Goal: Task Accomplishment & Management: Manage account settings

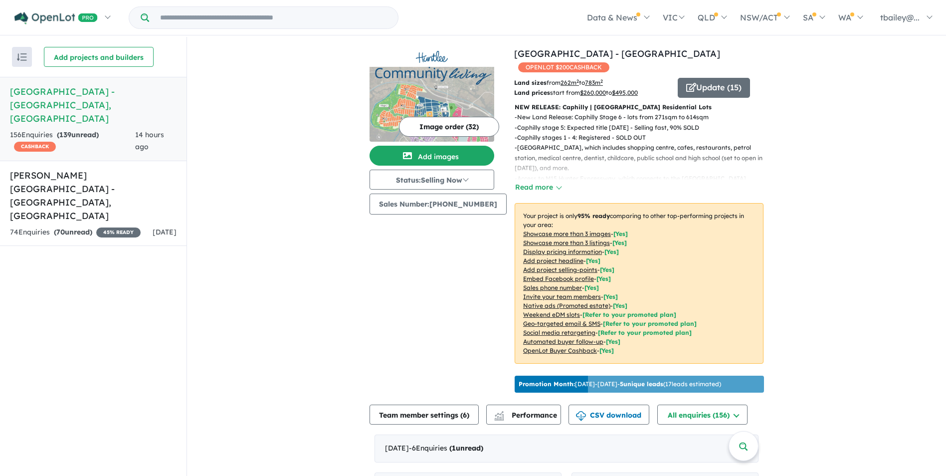
click at [68, 130] on span "139" at bounding box center [65, 134] width 12 height 9
click at [78, 108] on h5 "[GEOGRAPHIC_DATA] - [GEOGRAPHIC_DATA] , [GEOGRAPHIC_DATA]" at bounding box center [93, 105] width 167 height 40
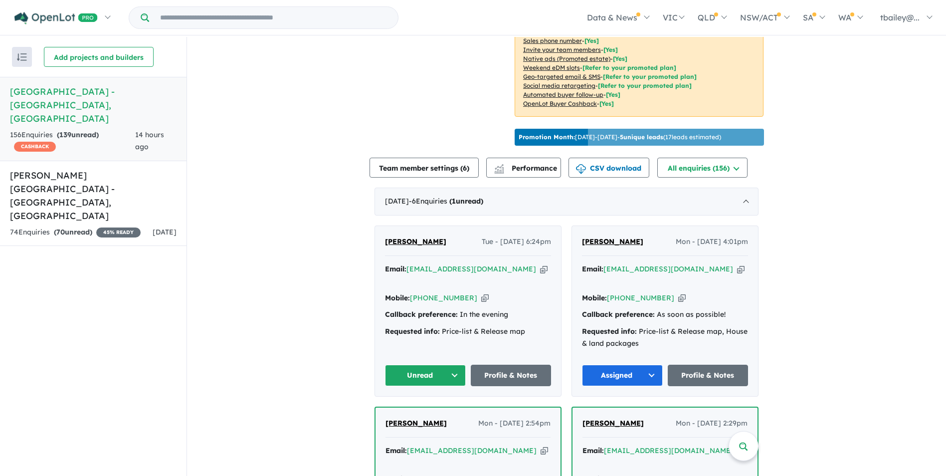
scroll to position [349, 0]
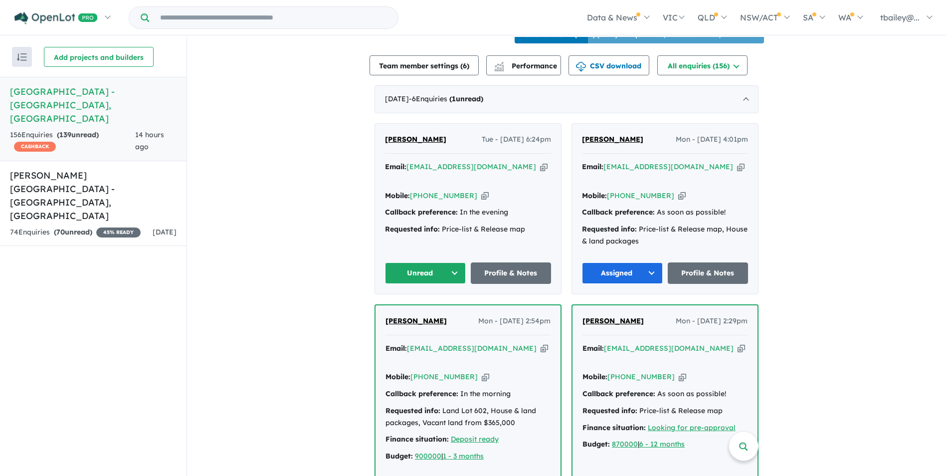
click at [453, 149] on button "Unread" at bounding box center [425, 272] width 81 height 21
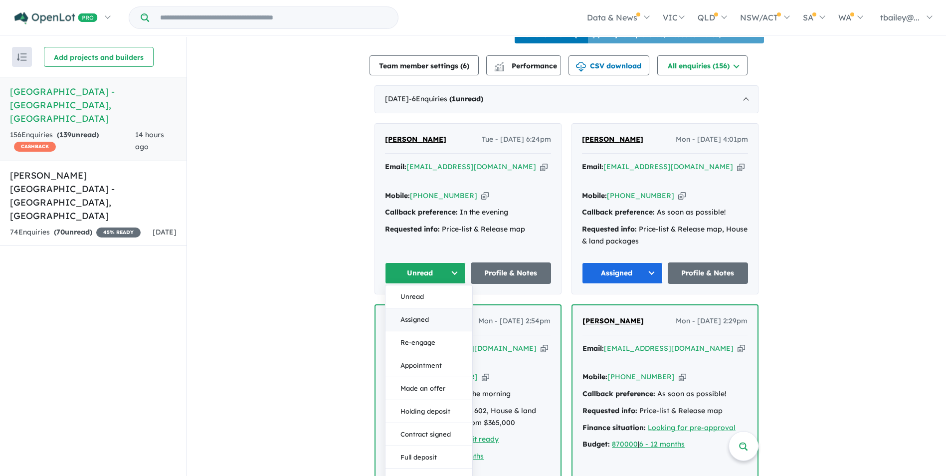
click at [412, 149] on button "Assigned" at bounding box center [429, 319] width 87 height 23
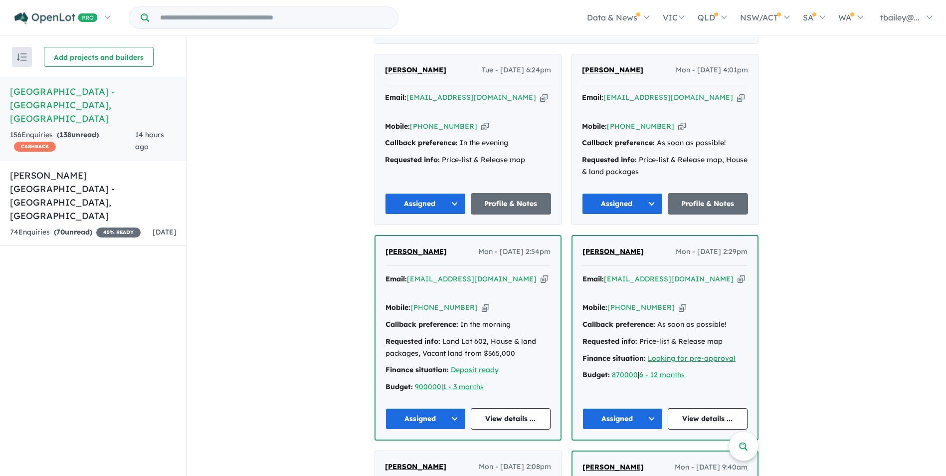
scroll to position [399, 0]
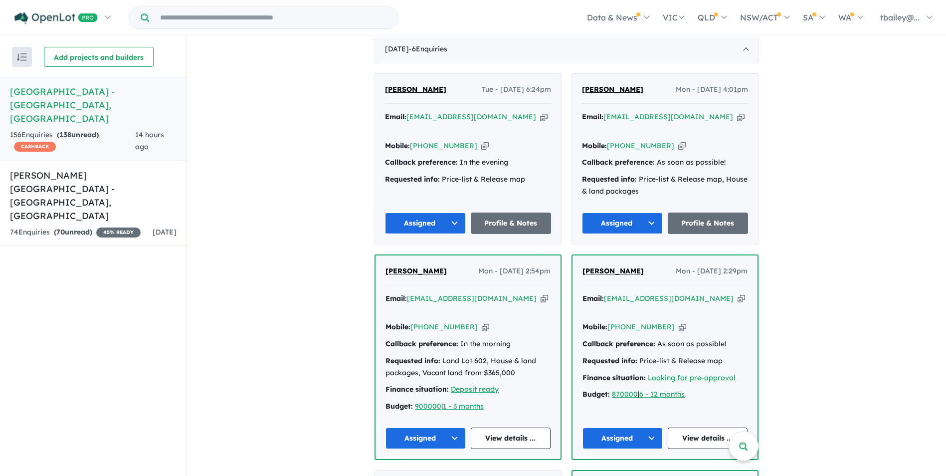
click at [467, 149] on div "Email: [EMAIL_ADDRESS][DOMAIN_NAME] Copied! Mobile: [PHONE_NUMBER] Copied! Call…" at bounding box center [468, 150] width 166 height 79
click at [401, 87] on span "[PERSON_NAME]" at bounding box center [415, 89] width 61 height 9
click at [63, 149] on h5 "[PERSON_NAME][GEOGRAPHIC_DATA] - [GEOGRAPHIC_DATA] , [GEOGRAPHIC_DATA]" at bounding box center [93, 196] width 167 height 54
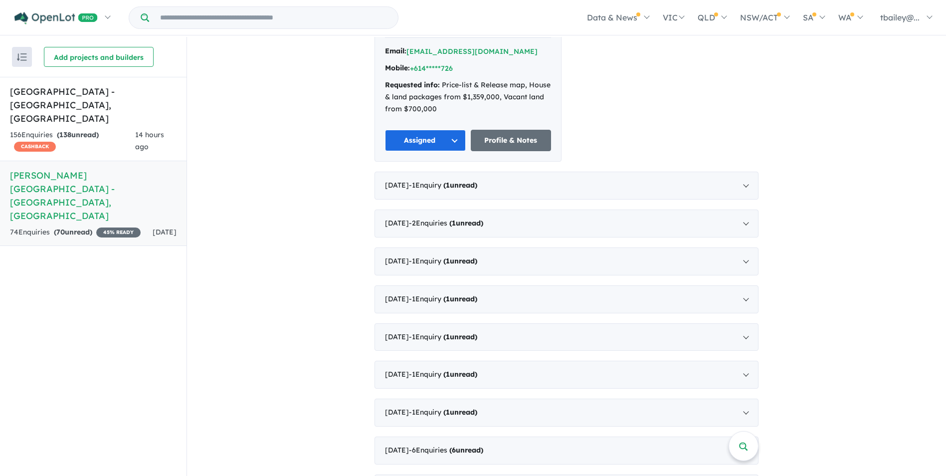
scroll to position [449, 0]
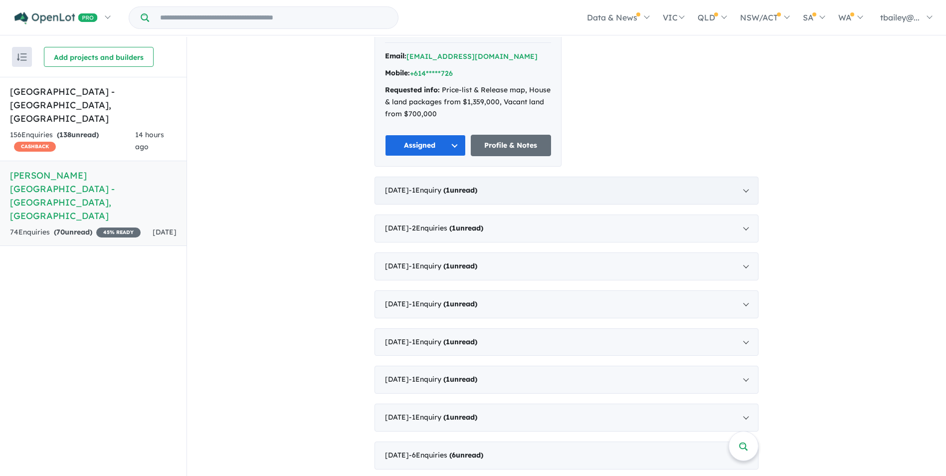
click at [477, 149] on strong "( 1 unread)" at bounding box center [460, 190] width 34 height 9
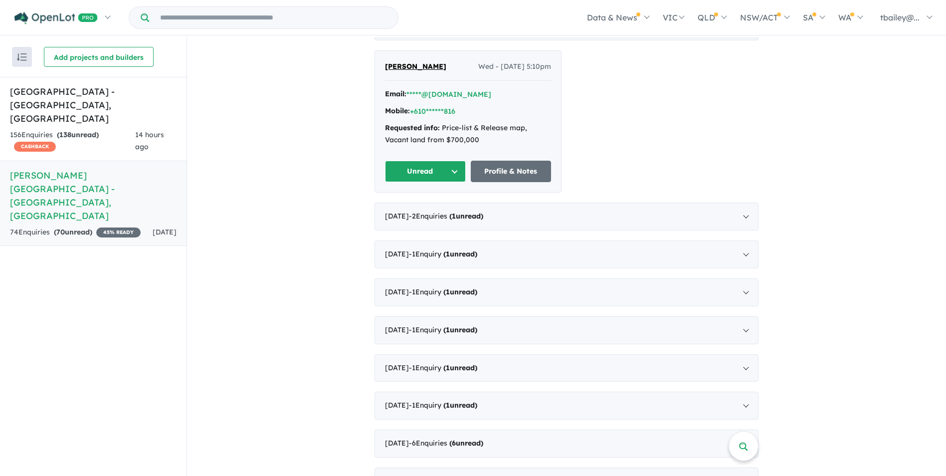
scroll to position [439, 0]
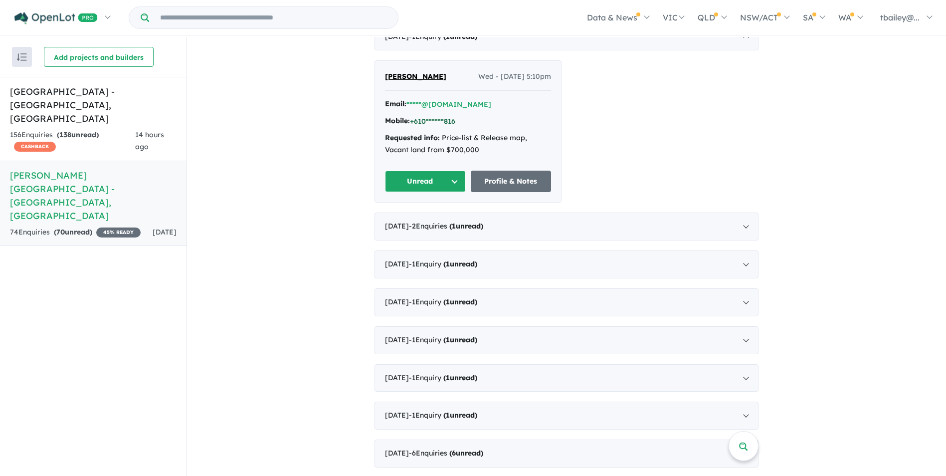
click at [438, 116] on button "+610******816" at bounding box center [432, 121] width 45 height 10
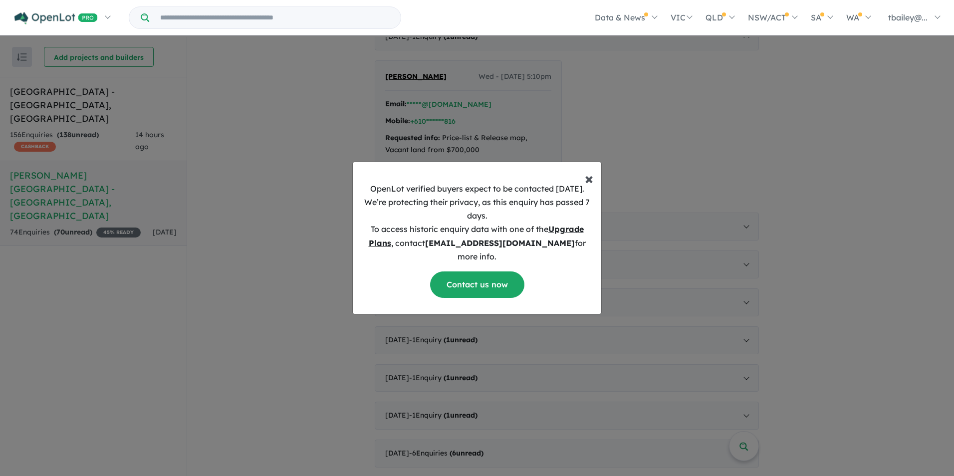
click at [584, 149] on button "× Close" at bounding box center [589, 174] width 24 height 24
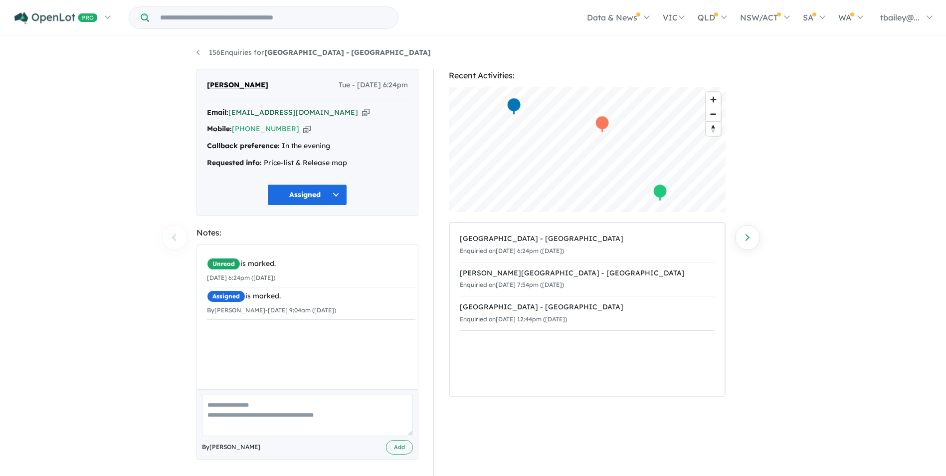
click at [266, 111] on a%20Huntlee%20Estate%20-%20North%20Rothbury"] "[EMAIL_ADDRESS][DOMAIN_NAME]" at bounding box center [293, 112] width 130 height 9
